Goal: Navigation & Orientation: Find specific page/section

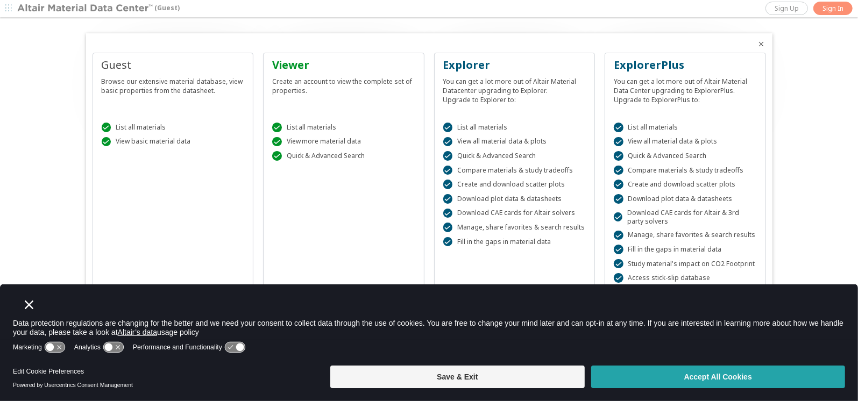
click at [701, 372] on button "Accept All Cookies" at bounding box center [718, 377] width 254 height 23
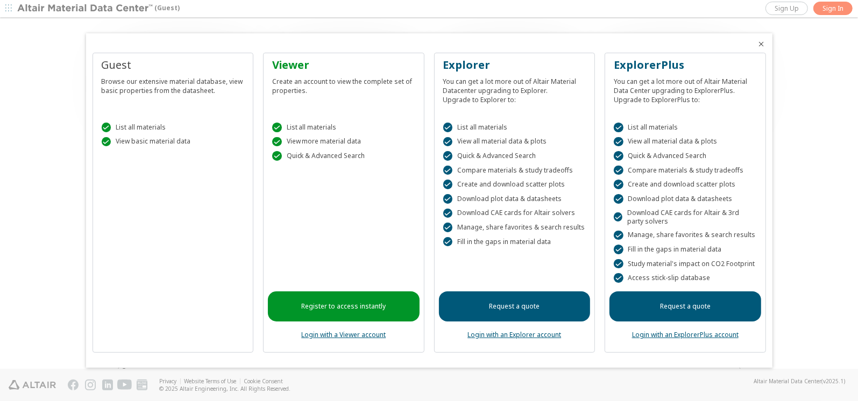
click at [831, 4] on div at bounding box center [429, 200] width 858 height 401
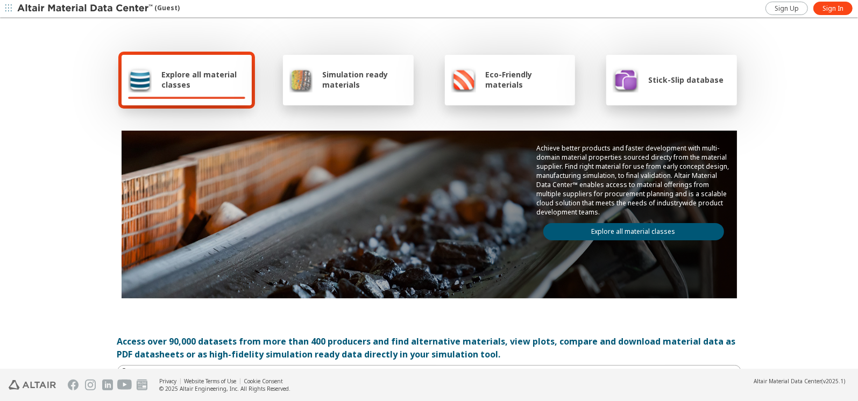
click at [831, 4] on span "Sign In" at bounding box center [832, 8] width 21 height 9
click at [201, 78] on span "Explore all material classes" at bounding box center [203, 79] width 84 height 20
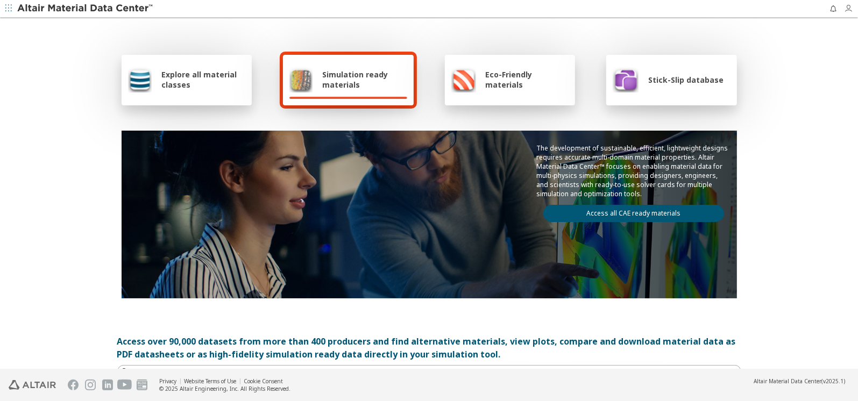
click at [848, 5] on icon "button" at bounding box center [848, 8] width 9 height 9
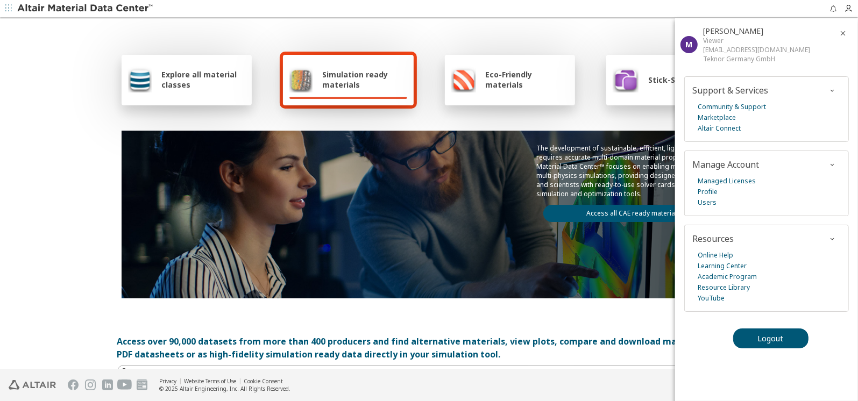
click at [533, 31] on div "Explore all material classes Simulation ready materials Eco-Friendly materials …" at bounding box center [429, 175] width 624 height 312
click at [180, 74] on span "Explore all material classes" at bounding box center [203, 79] width 84 height 20
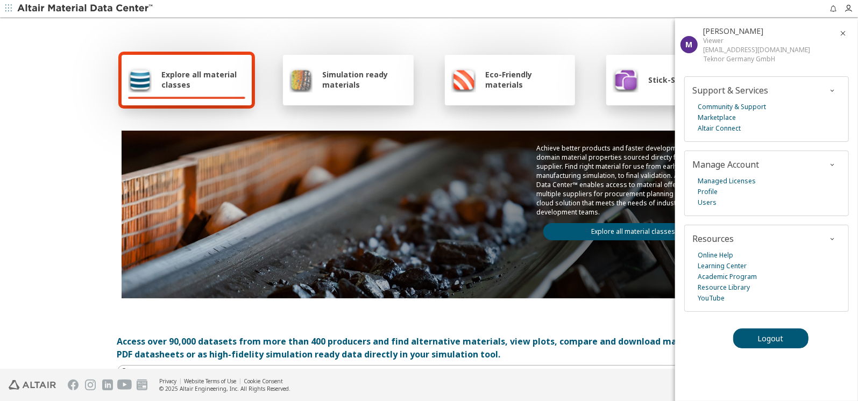
click at [841, 31] on icon "button" at bounding box center [842, 33] width 9 height 9
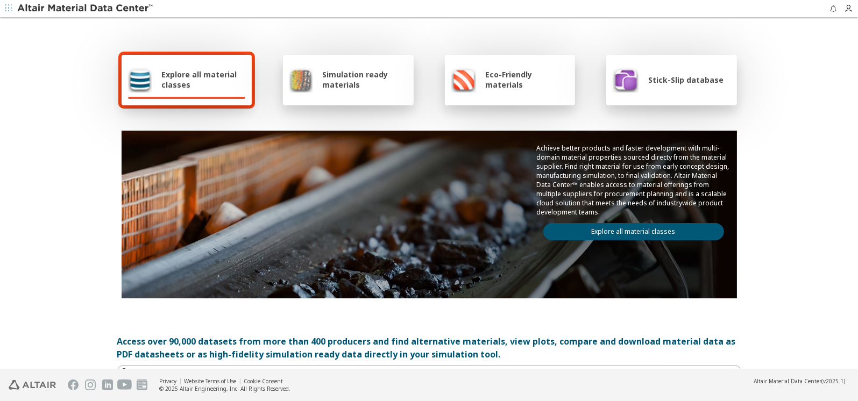
click at [186, 74] on span "Explore all material classes" at bounding box center [203, 79] width 84 height 20
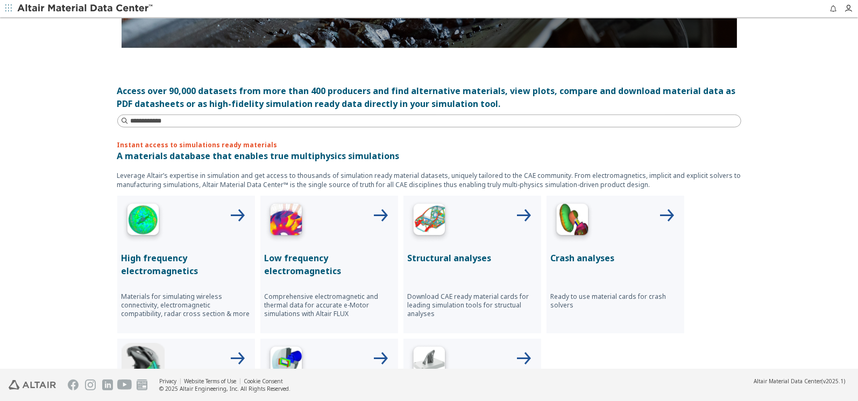
scroll to position [376, 0]
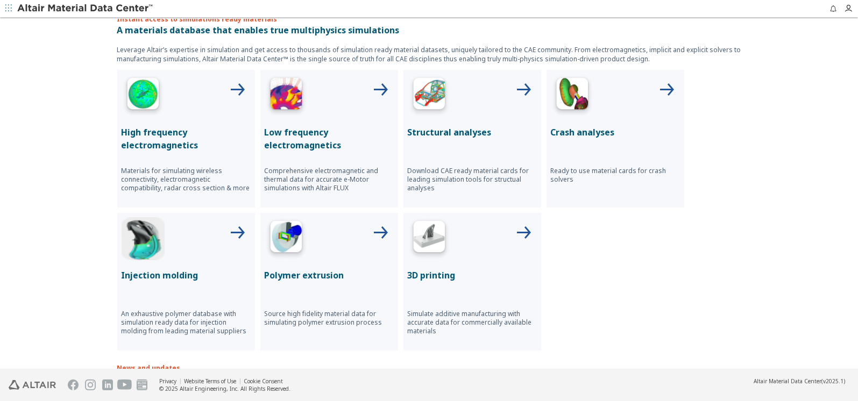
click at [169, 269] on p "Injection molding" at bounding box center [186, 275] width 129 height 13
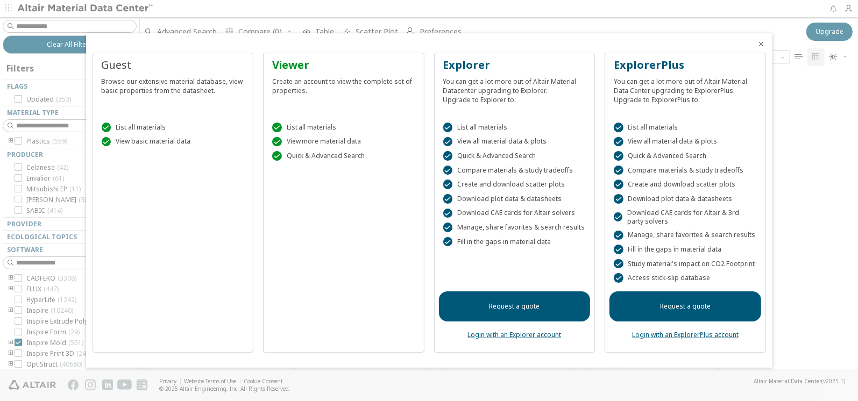
scroll to position [8, 8]
click at [762, 44] on icon "Close" at bounding box center [761, 44] width 9 height 9
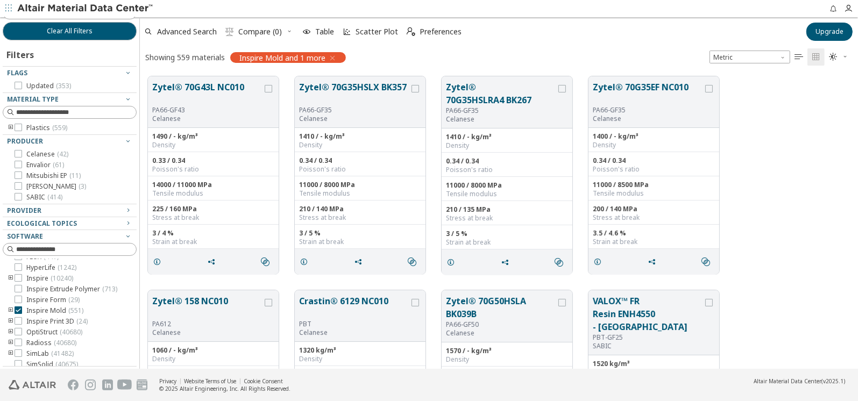
scroll to position [0, 0]
click at [124, 142] on icon "button" at bounding box center [128, 141] width 9 height 9
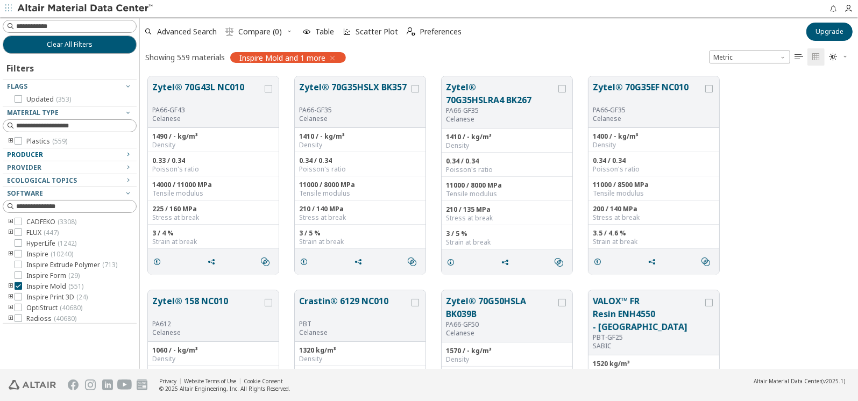
click at [130, 154] on icon "button" at bounding box center [128, 154] width 9 height 9
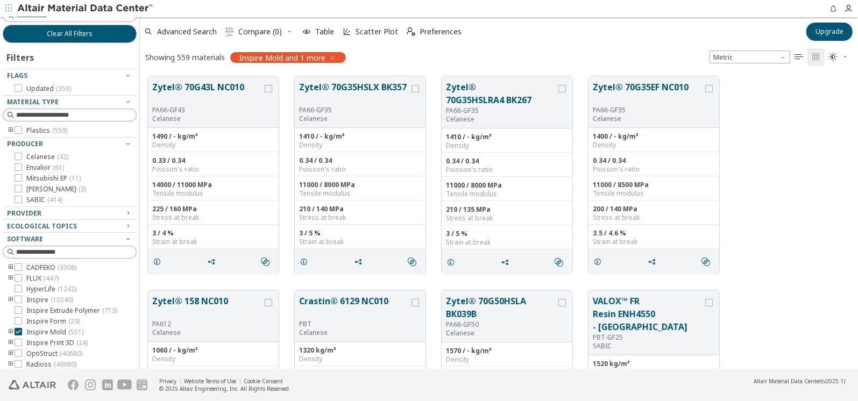
scroll to position [13, 0]
